Goal: Task Accomplishment & Management: Complete application form

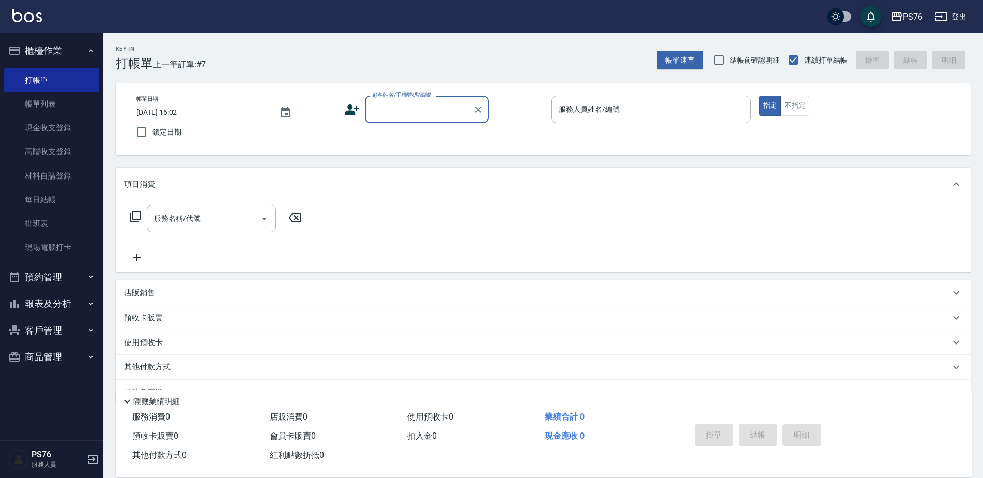
scroll to position [26, 0]
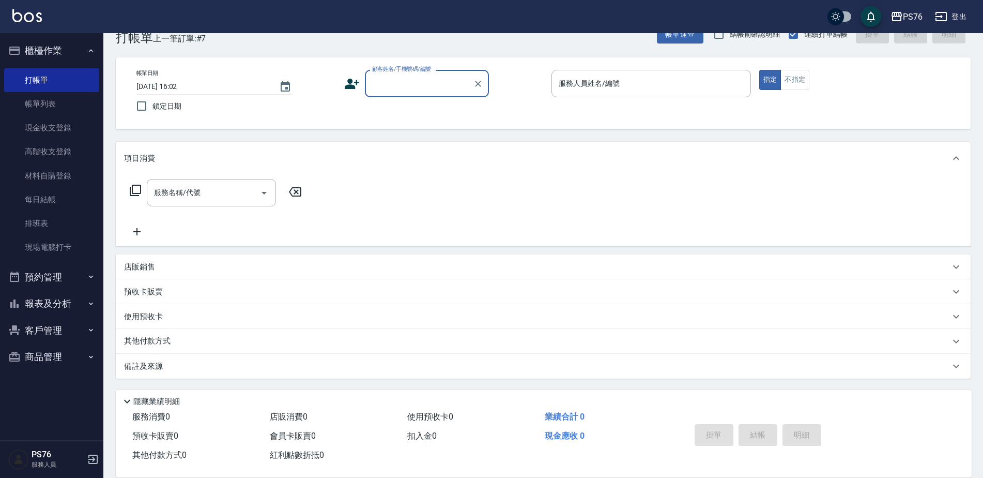
click at [418, 85] on input "顧客姓名/手機號碼/編號" at bounding box center [419, 83] width 99 height 18
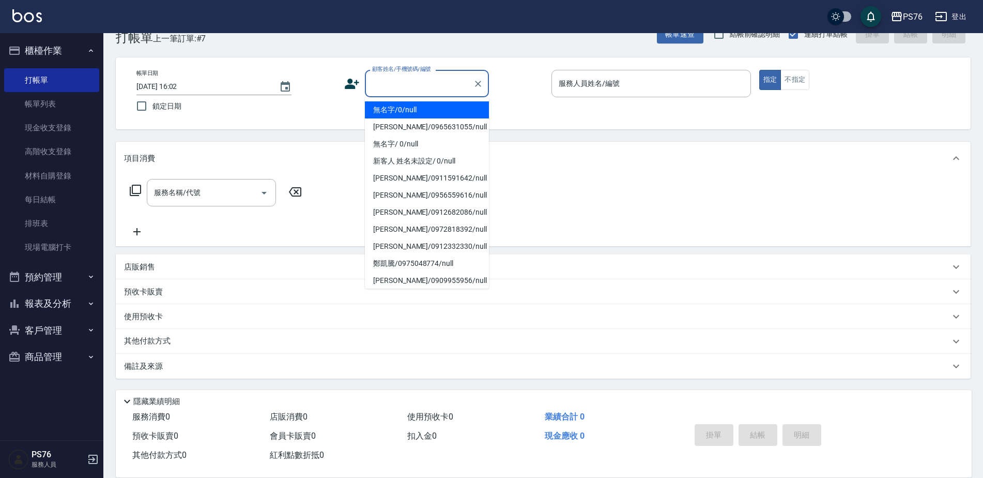
type input "無名字/0/null"
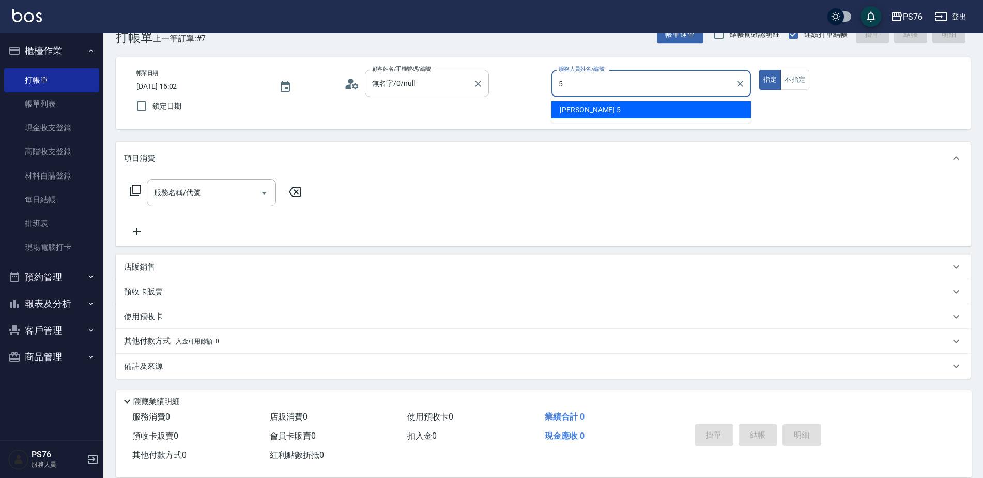
type input "[PERSON_NAME]-5"
type button "true"
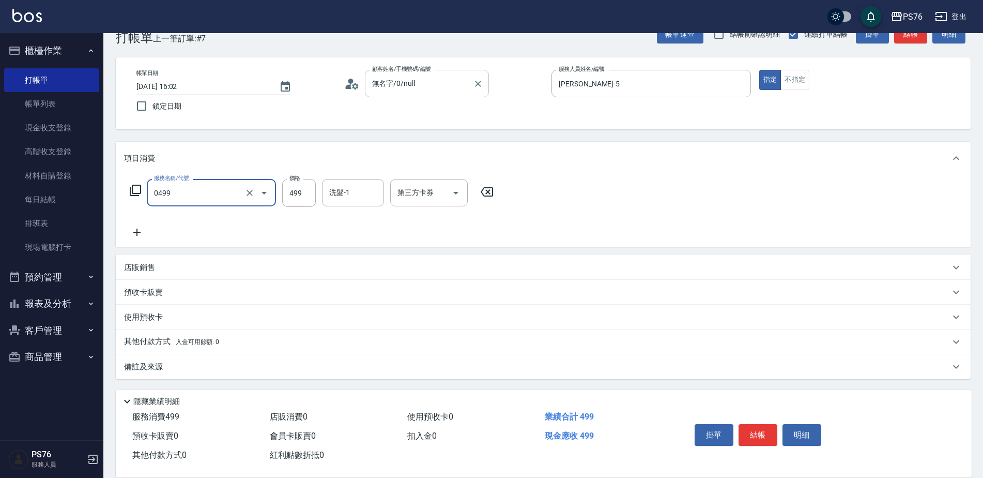
type input "[PERSON_NAME]499(0499)"
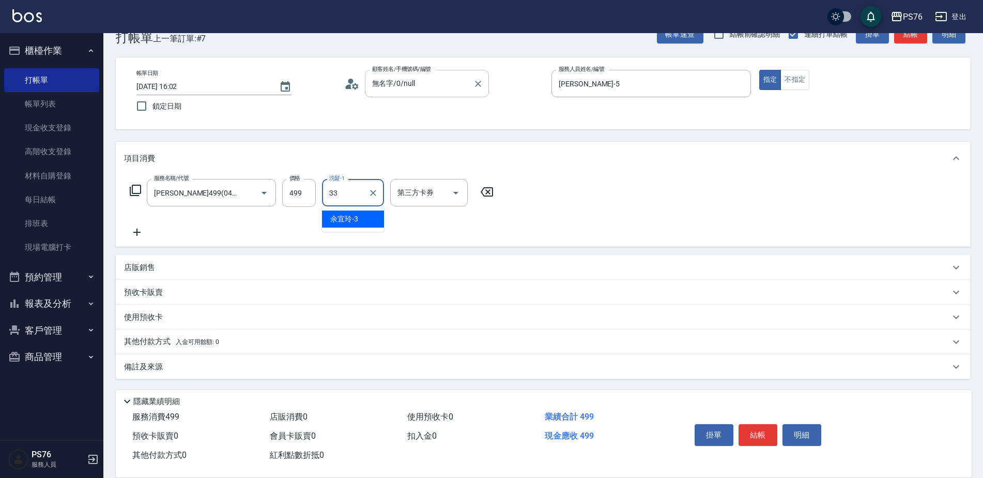
type input "[PERSON_NAME]33"
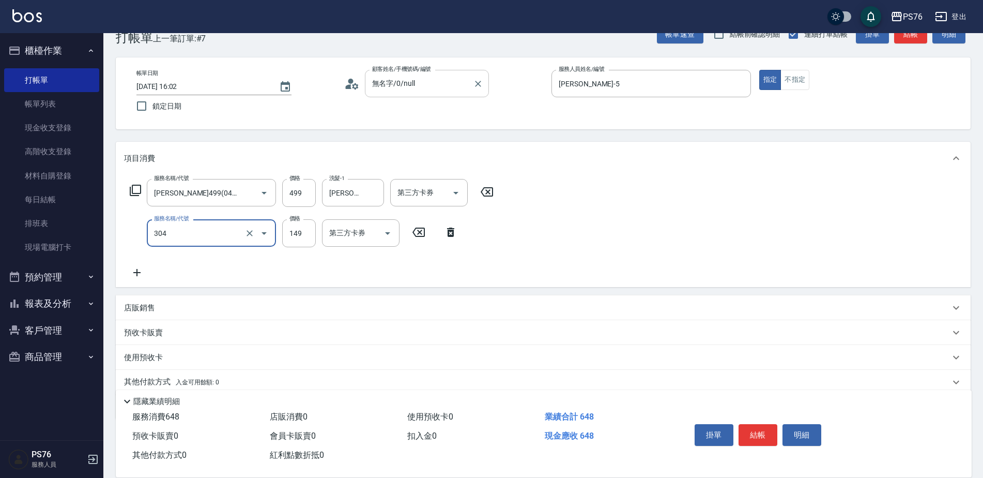
type input "剪髮(304)"
type input "179"
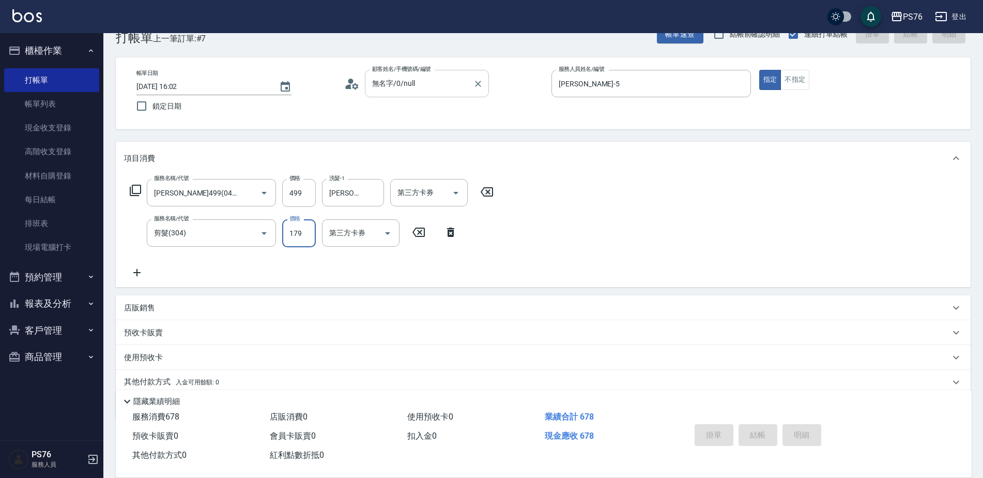
type input "[DATE] 17:13"
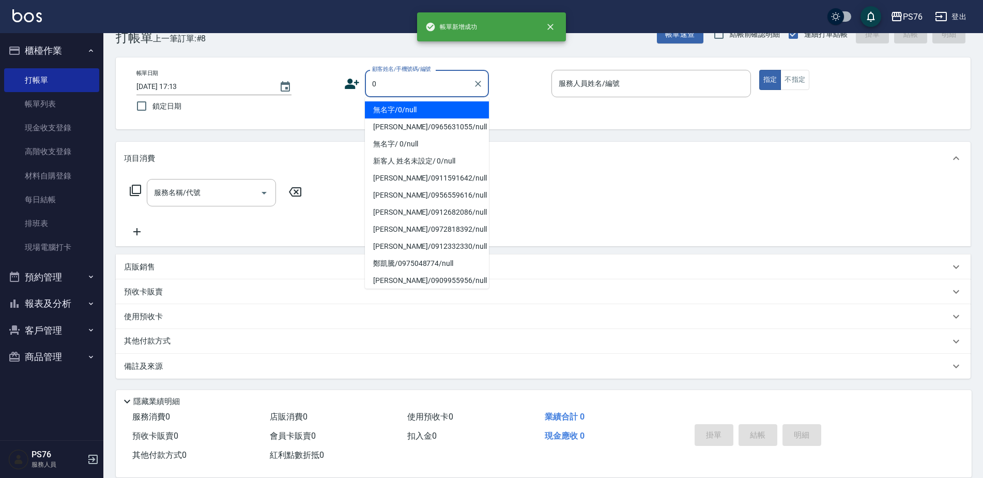
type input "無名字/0/null"
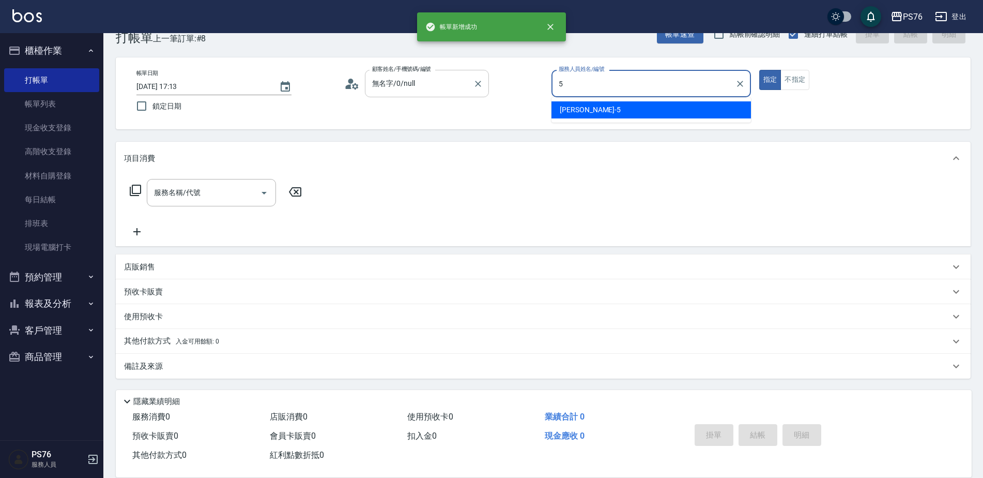
type input "[PERSON_NAME]-5"
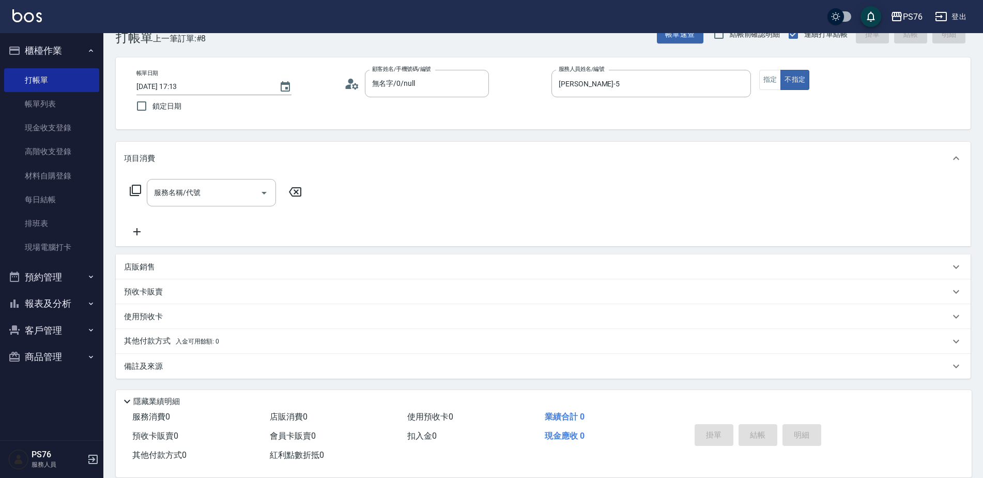
click at [169, 196] on input "服務名稱/代號" at bounding box center [203, 193] width 104 height 18
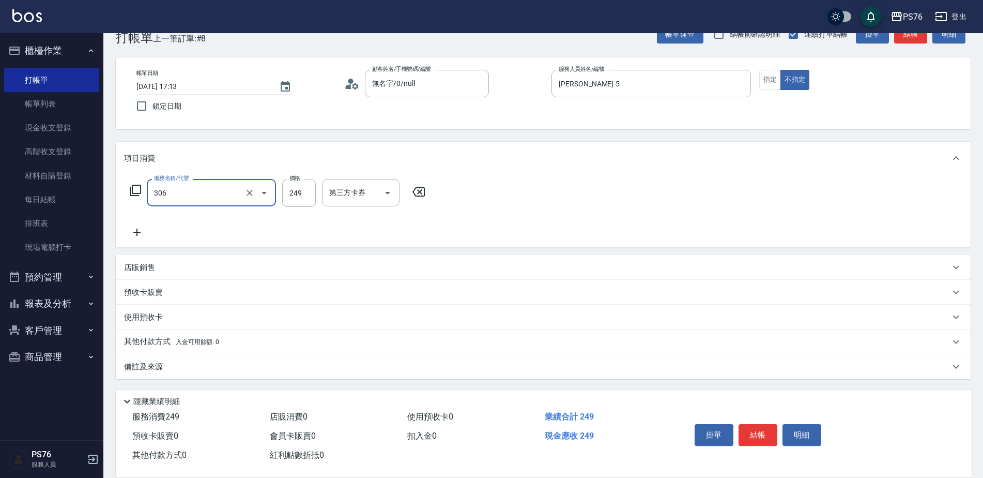
type input "剪髮(306)"
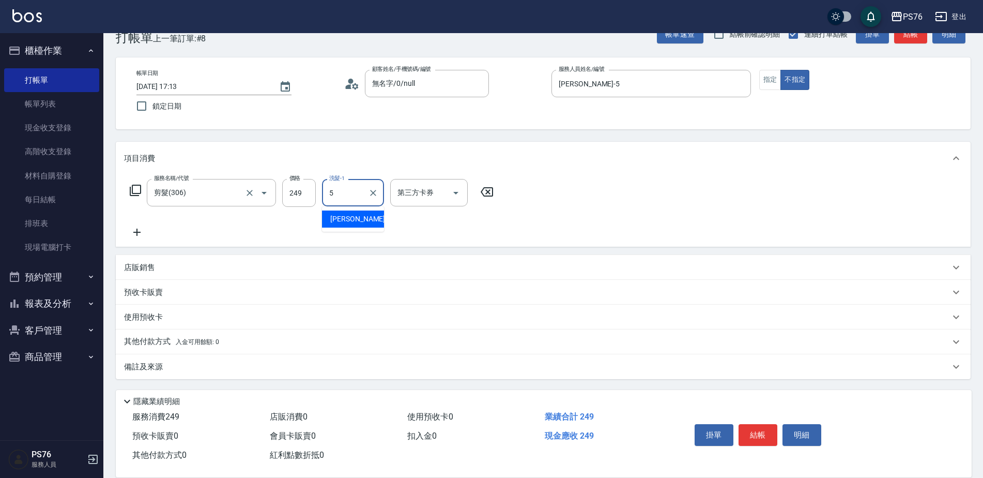
type input "[PERSON_NAME]-5"
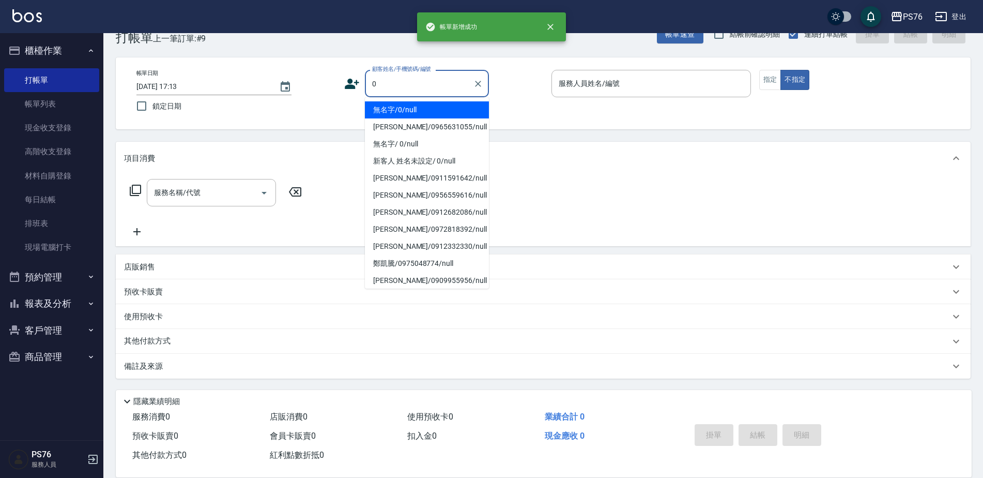
type input "無名字/0/null"
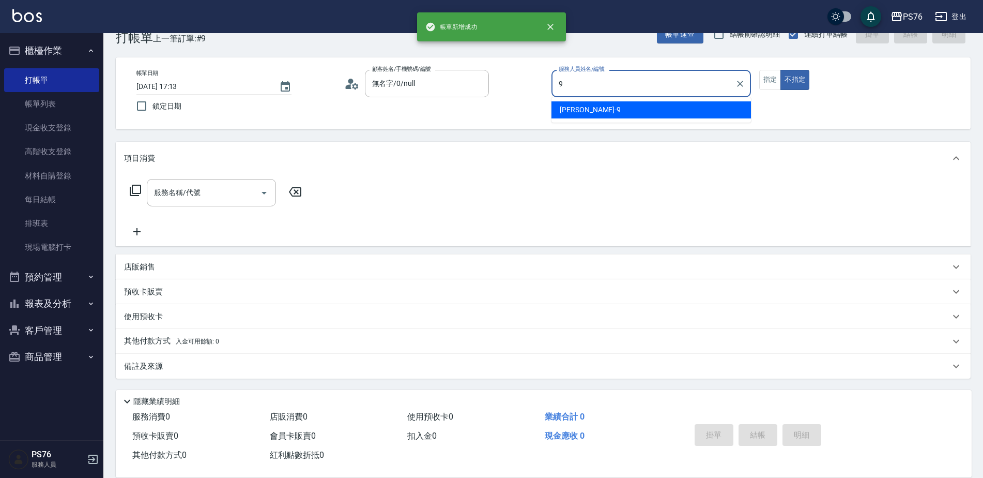
type input "[PERSON_NAME]-9"
type button "false"
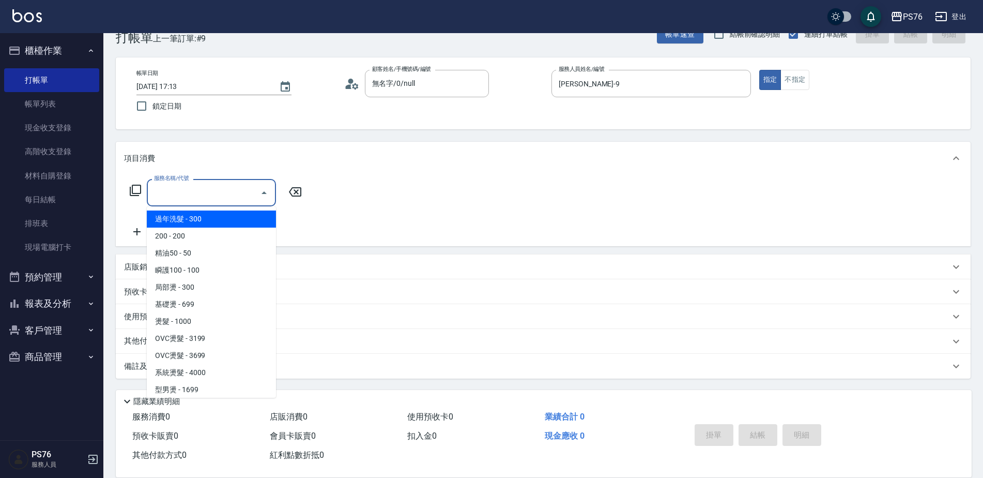
click at [169, 196] on input "服務名稱/代號" at bounding box center [203, 193] width 104 height 18
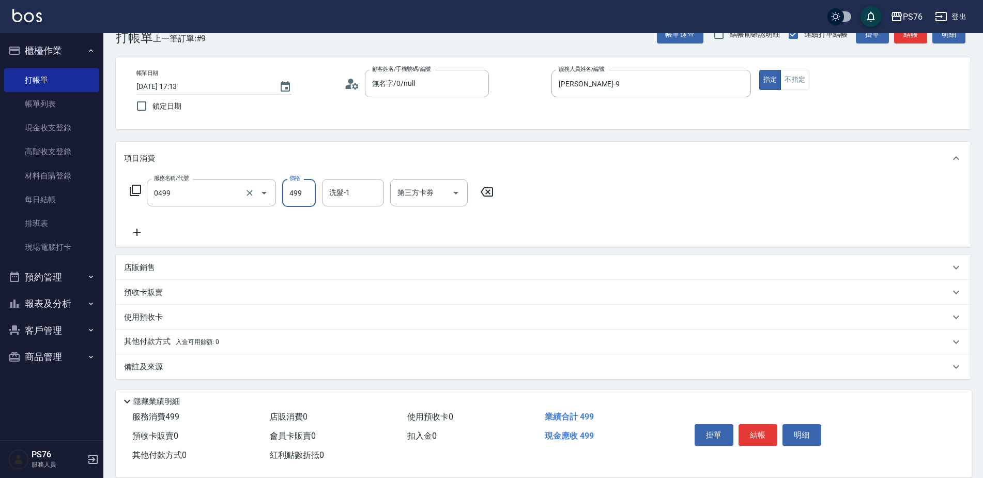
type input "[PERSON_NAME]499(0499)"
type input "[PERSON_NAME]33"
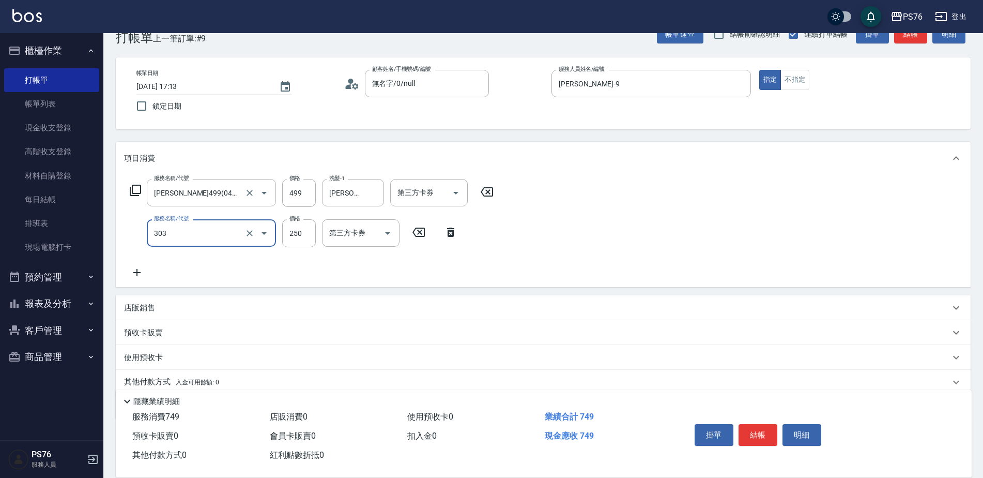
type input "剪髮(303)"
